Goal: Task Accomplishment & Management: Use online tool/utility

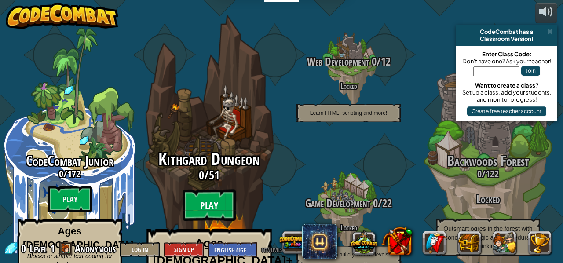
click at [219, 190] on btn "Play" at bounding box center [209, 206] width 53 height 32
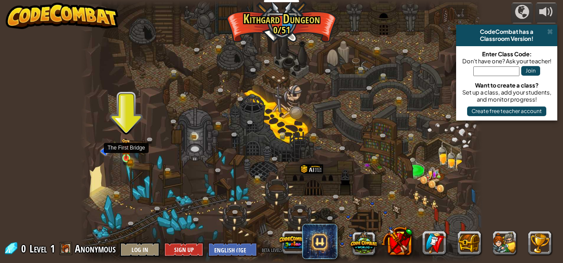
click at [128, 155] on img at bounding box center [125, 149] width 9 height 20
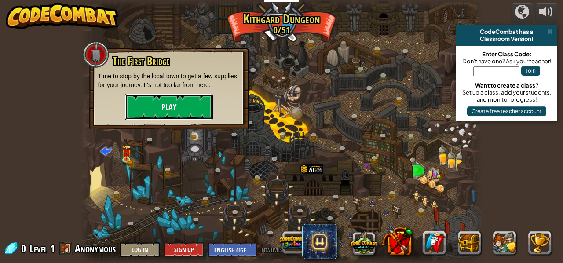
click at [171, 111] on button "Play" at bounding box center [169, 107] width 88 height 26
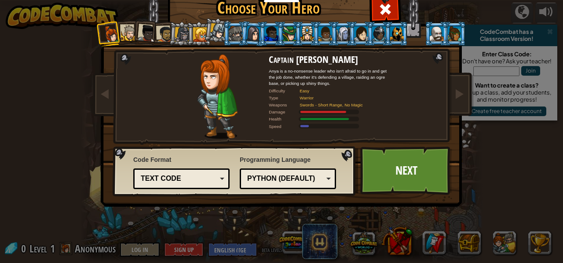
click at [311, 174] on div "Python (Default)" at bounding box center [285, 179] width 76 height 10
click at [394, 173] on link "Next" at bounding box center [406, 170] width 92 height 48
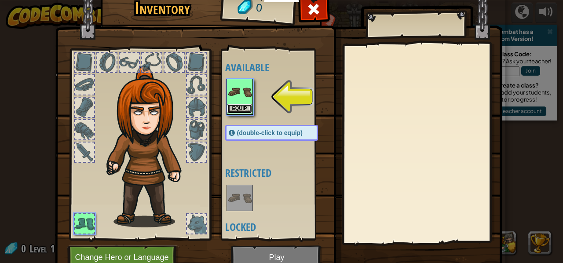
click at [238, 105] on button "Equip" at bounding box center [239, 108] width 25 height 9
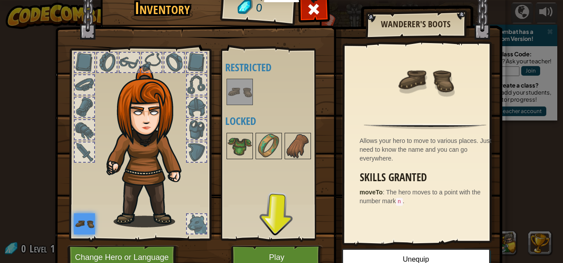
click at [83, 226] on img at bounding box center [84, 223] width 21 height 21
click at [234, 148] on img at bounding box center [239, 146] width 25 height 25
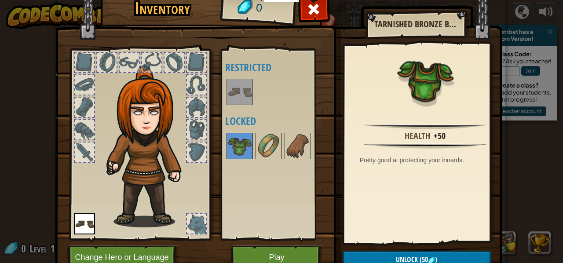
click at [237, 98] on img at bounding box center [239, 92] width 25 height 25
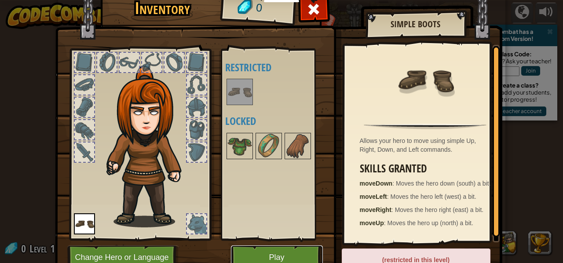
click at [256, 251] on button "Play" at bounding box center [277, 257] width 92 height 24
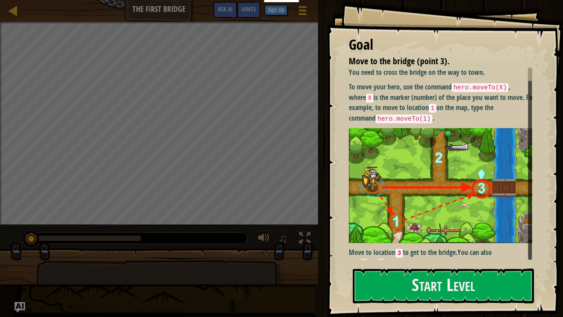
scroll to position [7, 0]
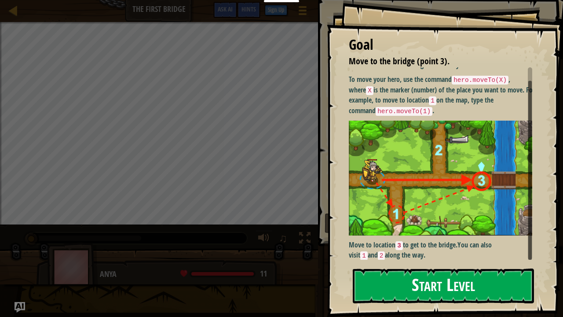
click at [459, 262] on button "Start Level" at bounding box center [443, 285] width 181 height 35
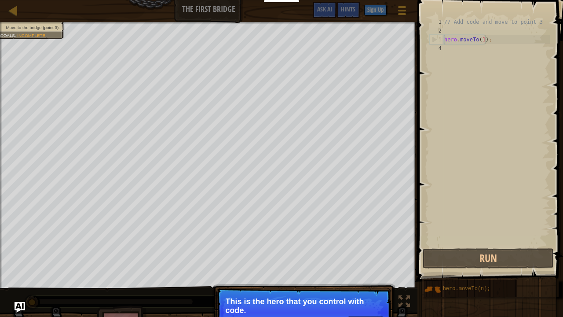
click at [485, 38] on div "// Add code and move to point 3 hero . moveTo ( 1 ) ;" at bounding box center [495, 141] width 107 height 246
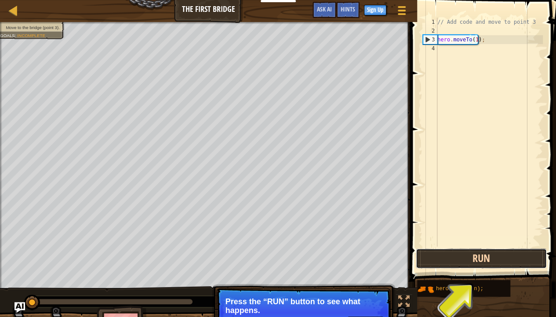
click at [477, 262] on button "Run" at bounding box center [481, 258] width 131 height 20
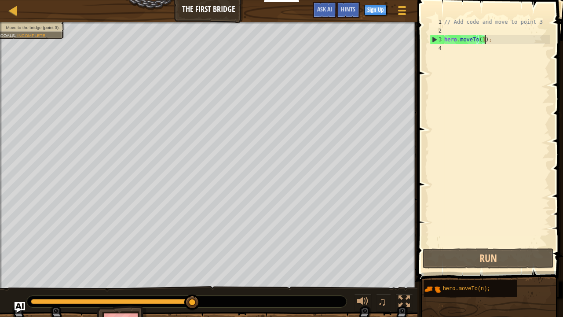
click at [482, 40] on div "// Add code and move to point 3 hero . moveTo ( 1 ) ;" at bounding box center [495, 141] width 107 height 246
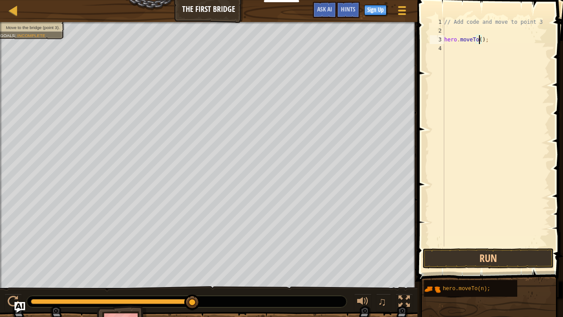
scroll to position [4, 3]
click at [456, 262] on button "Run" at bounding box center [488, 258] width 131 height 20
type textarea "hero.moveTo(3);"
click at [469, 257] on button "Run" at bounding box center [488, 258] width 131 height 20
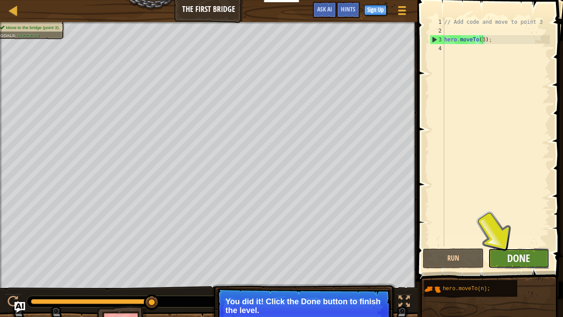
click at [514, 258] on span "Done" at bounding box center [518, 258] width 23 height 14
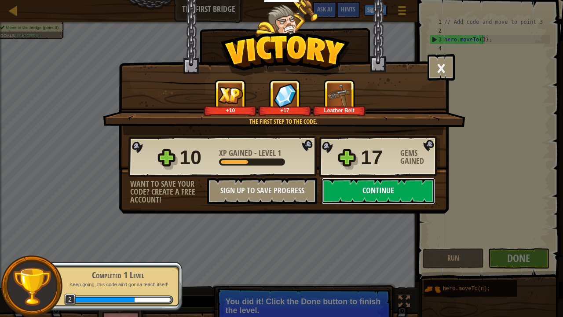
click at [378, 190] on button "Continue" at bounding box center [377, 191] width 113 height 26
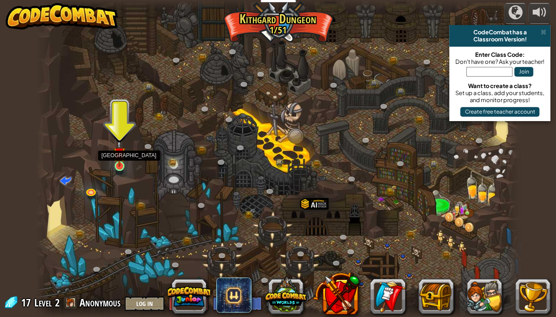
click at [117, 160] on img at bounding box center [119, 152] width 12 height 27
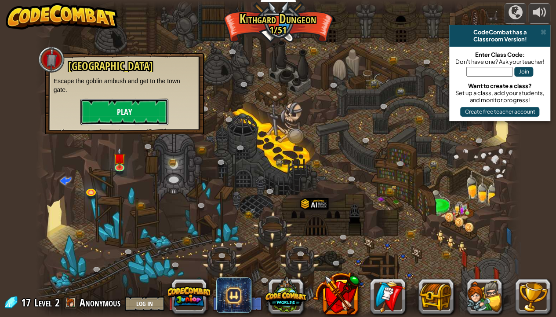
click at [116, 116] on button "Play" at bounding box center [124, 111] width 88 height 26
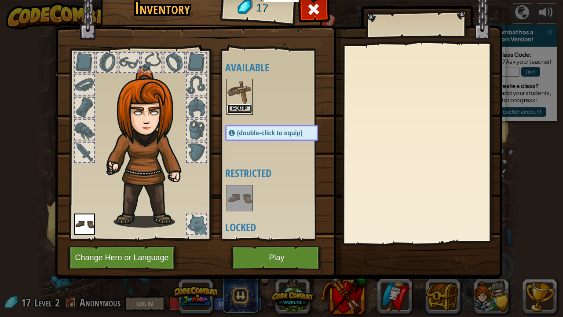
click at [236, 109] on button "Equip" at bounding box center [239, 108] width 25 height 9
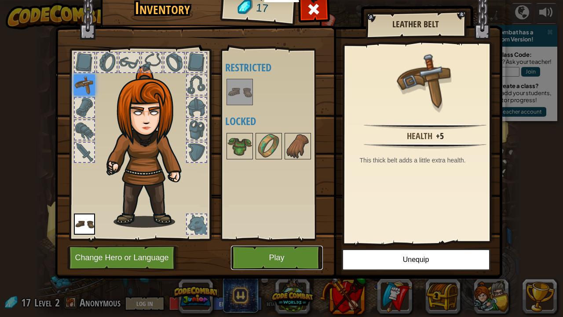
click at [308, 252] on button "Play" at bounding box center [277, 257] width 92 height 24
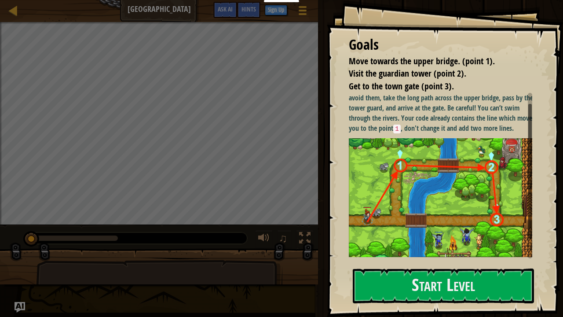
scroll to position [11, 0]
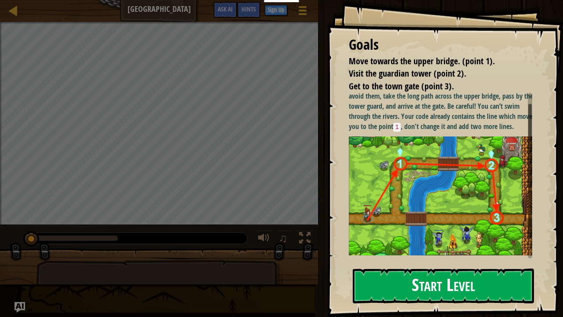
click at [428, 262] on button "Start Level" at bounding box center [443, 285] width 181 height 35
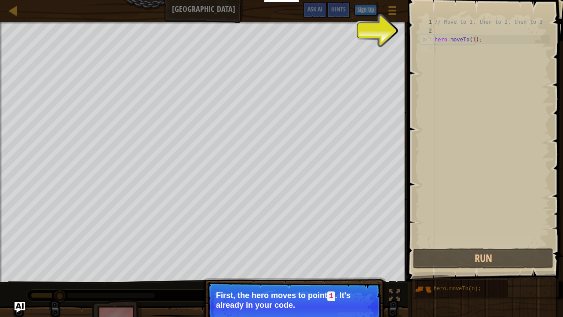
click at [442, 54] on div "// Move to 1, then to 2, then to 3 hero . moveTo ( 1 ) ;" at bounding box center [491, 141] width 117 height 246
click at [361, 262] on p "Continue First, the hero moves to point 1 . It's already in your code." at bounding box center [294, 306] width 175 height 50
click at [361, 262] on button "Continue" at bounding box center [356, 316] width 36 height 11
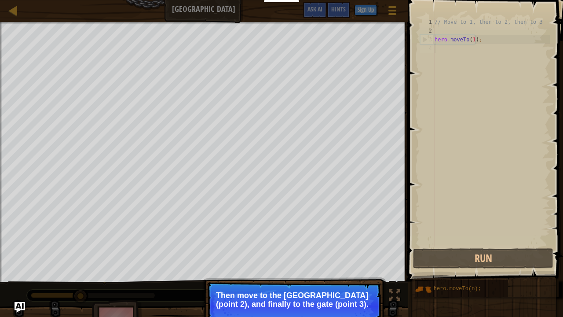
click at [354, 262] on p "Then move to the [GEOGRAPHIC_DATA] (point 2), and finally to the gate (point 3)." at bounding box center [294, 300] width 156 height 18
click at [362, 262] on button "Continue" at bounding box center [356, 315] width 36 height 11
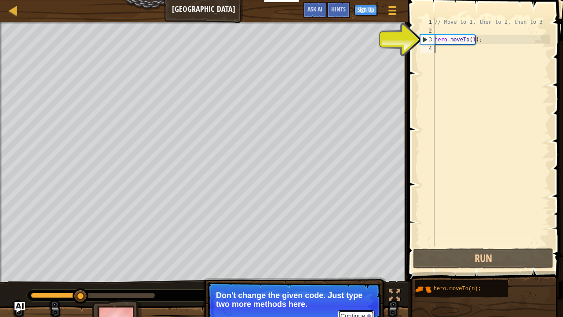
click at [359, 262] on button "Continue" at bounding box center [356, 315] width 36 height 11
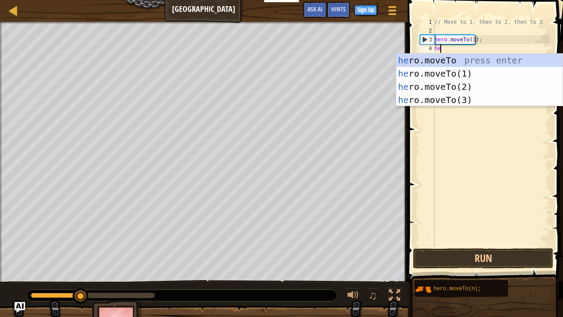
scroll to position [4, 0]
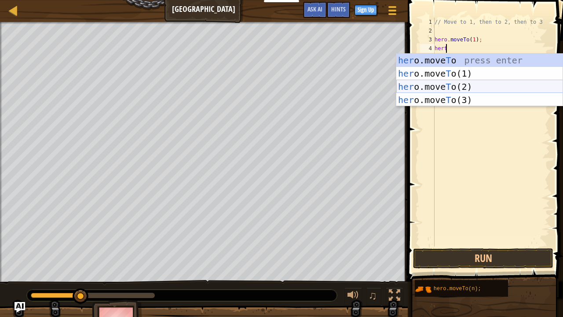
click at [460, 90] on div "her o.move T o press enter her o.move T o(1) press enter her o.move T o(2) pres…" at bounding box center [479, 93] width 167 height 79
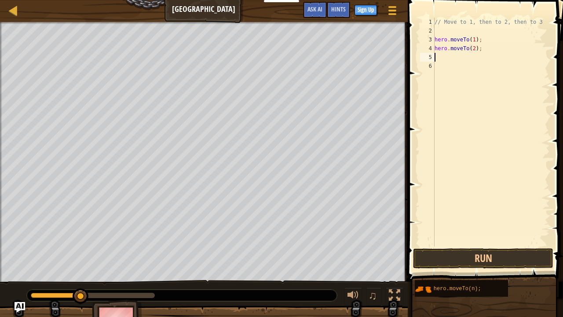
scroll to position [4, 4]
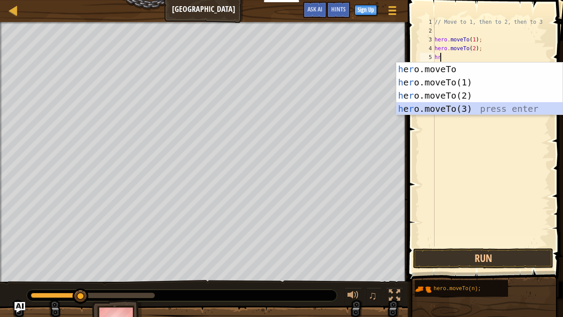
click at [445, 106] on div "h e r o.moveTo press enter h e r o.moveTo(1) press enter h e r o.moveTo(2) pres…" at bounding box center [479, 101] width 167 height 79
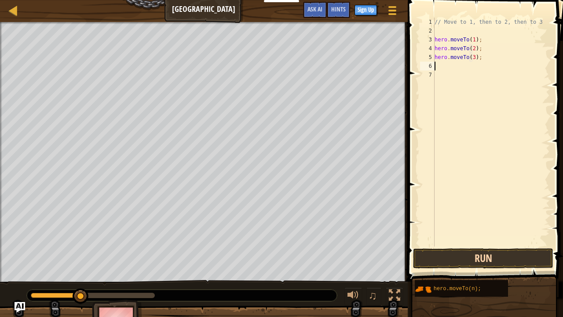
type textarea "hero.moveTo(3);"
click at [500, 253] on button "Run" at bounding box center [483, 258] width 140 height 20
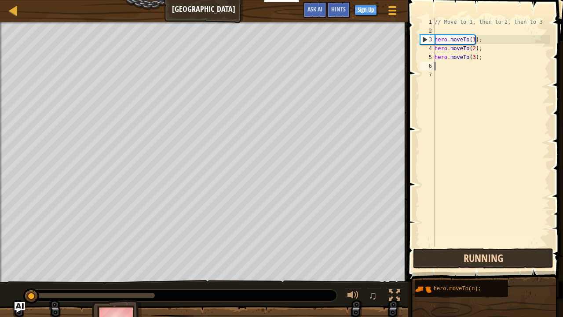
scroll to position [4, 0]
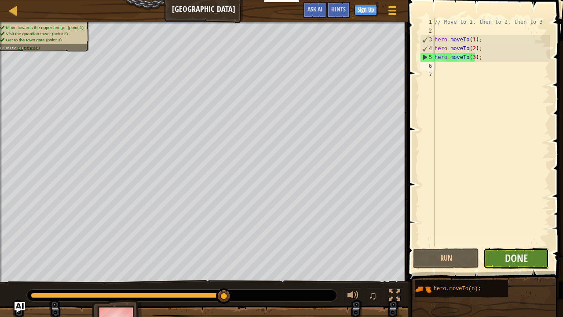
click at [521, 262] on button "Done" at bounding box center [516, 258] width 66 height 20
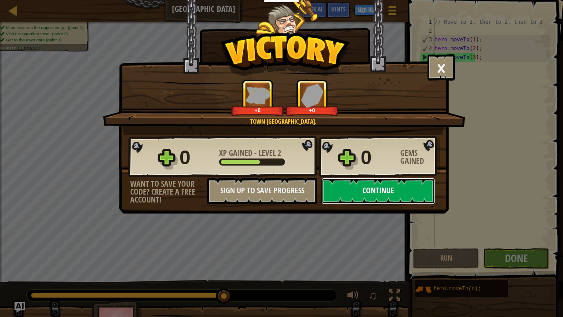
click at [392, 194] on button "Continue" at bounding box center [377, 191] width 113 height 26
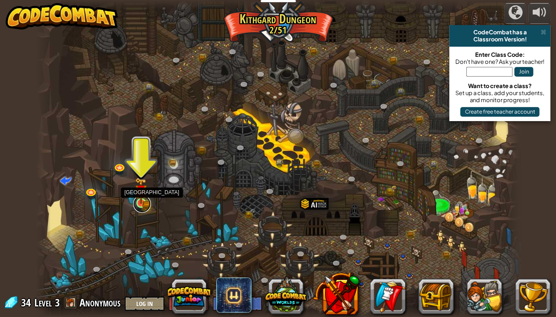
click at [148, 199] on link at bounding box center [142, 204] width 18 height 18
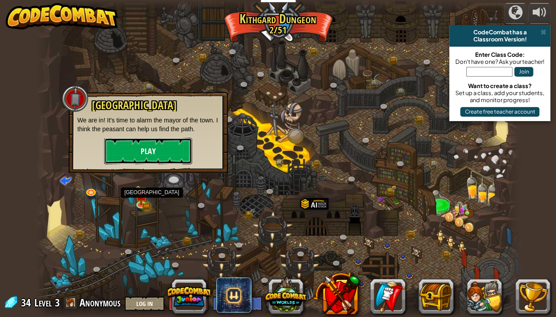
click at [160, 156] on button "Play" at bounding box center [148, 151] width 88 height 26
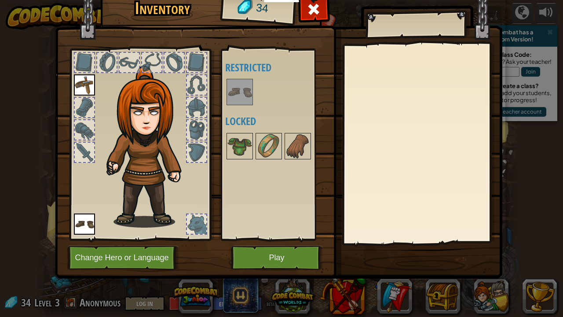
click at [234, 99] on img at bounding box center [239, 92] width 25 height 25
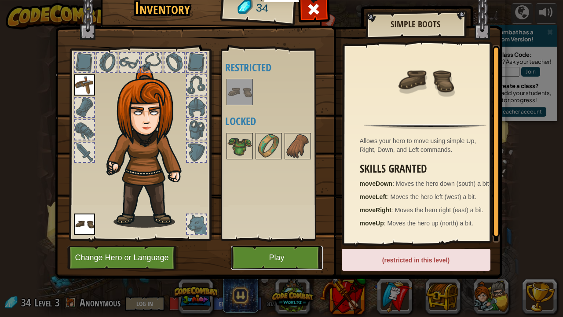
click at [252, 253] on button "Play" at bounding box center [277, 257] width 92 height 24
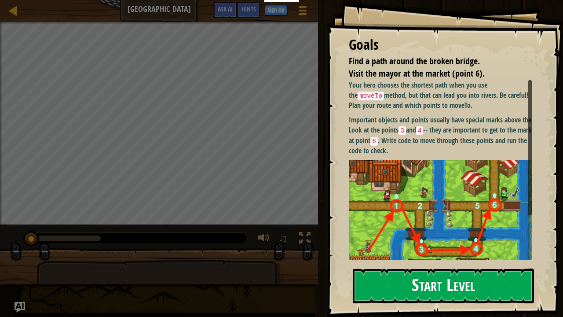
click at [468, 262] on button "Start Level" at bounding box center [443, 285] width 181 height 35
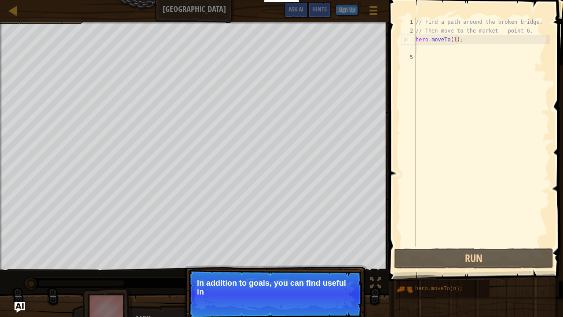
click at [425, 52] on div "// Find a path around the broken bridge. // Then move to the market - point 6. …" at bounding box center [482, 141] width 136 height 246
click at [335, 262] on p "Continue In addition to goals, you can find useful instructions in the comments." at bounding box center [275, 293] width 175 height 49
click at [348, 262] on div at bounding box center [350, 304] width 4 height 4
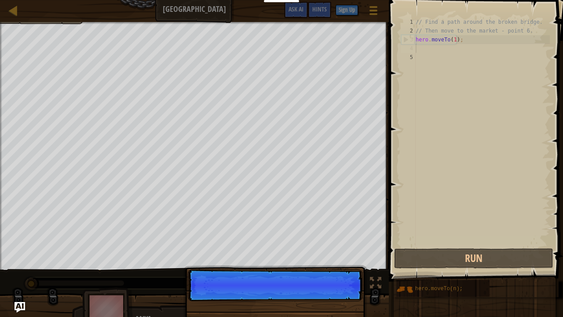
scroll to position [4, 0]
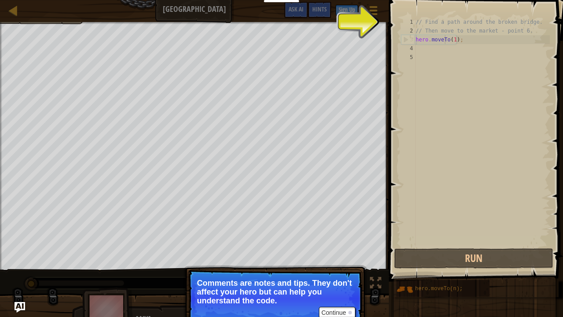
click at [445, 42] on div "// Find a path around the broken bridge. // Then move to the market - point 6. …" at bounding box center [482, 141] width 136 height 246
type textarea "hero.moveTo(1);"
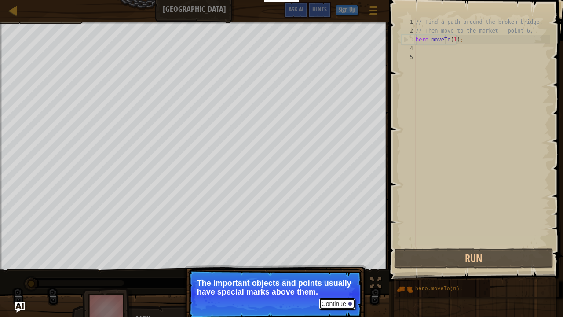
click at [345, 262] on button "Continue" at bounding box center [337, 303] width 36 height 11
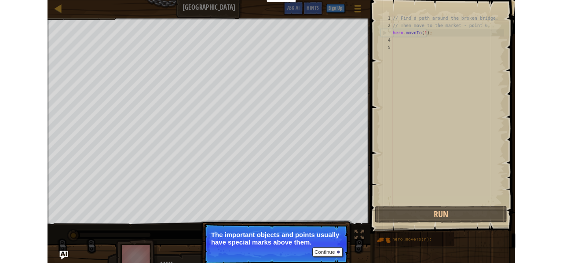
scroll to position [4, 3]
